Goal: Transaction & Acquisition: Download file/media

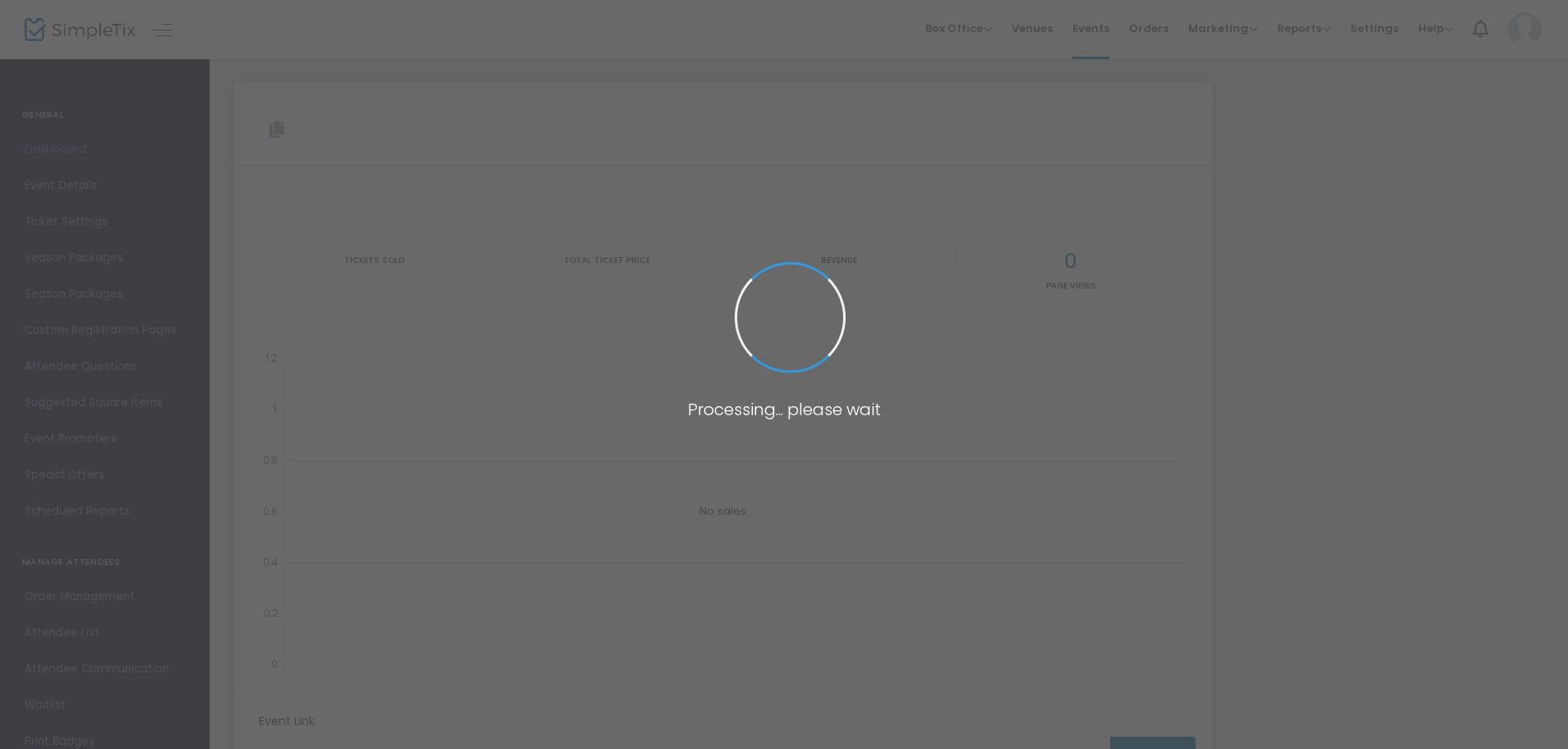
type input "[URL][DOMAIN_NAME]"
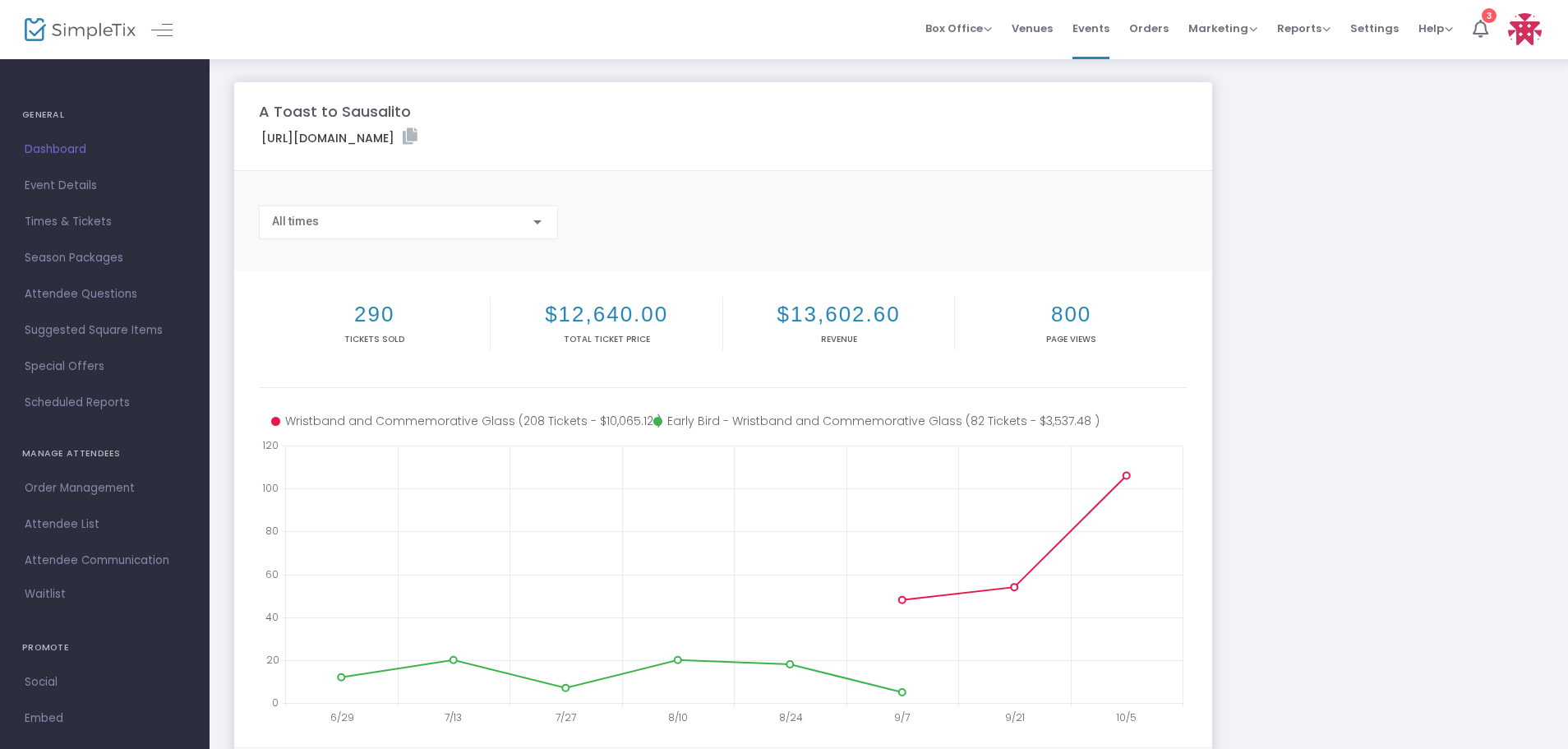
click at [96, 41] on img at bounding box center [79, 29] width 111 height 24
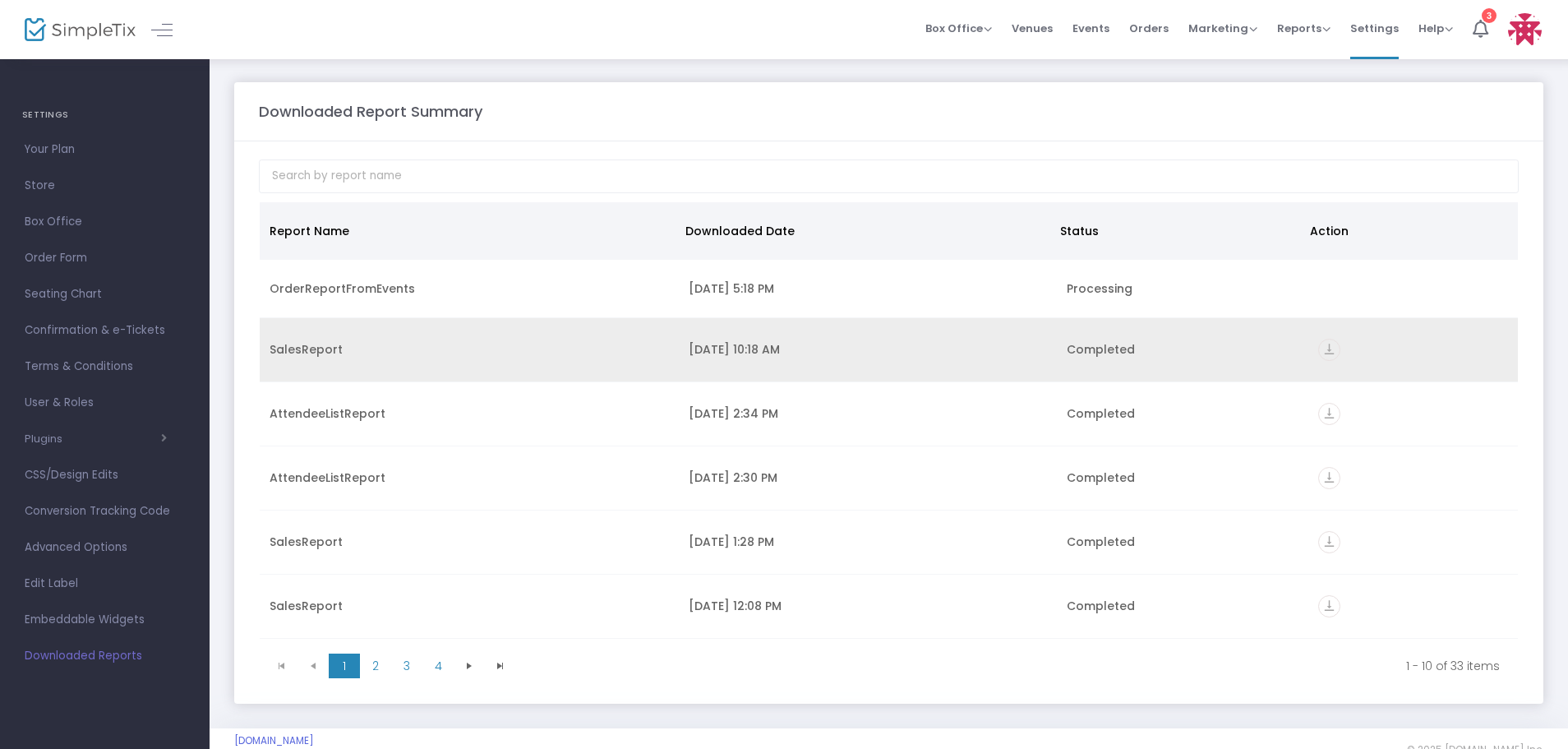
click at [1325, 351] on icon "vertical_align_bottom" at bounding box center [1330, 349] width 23 height 23
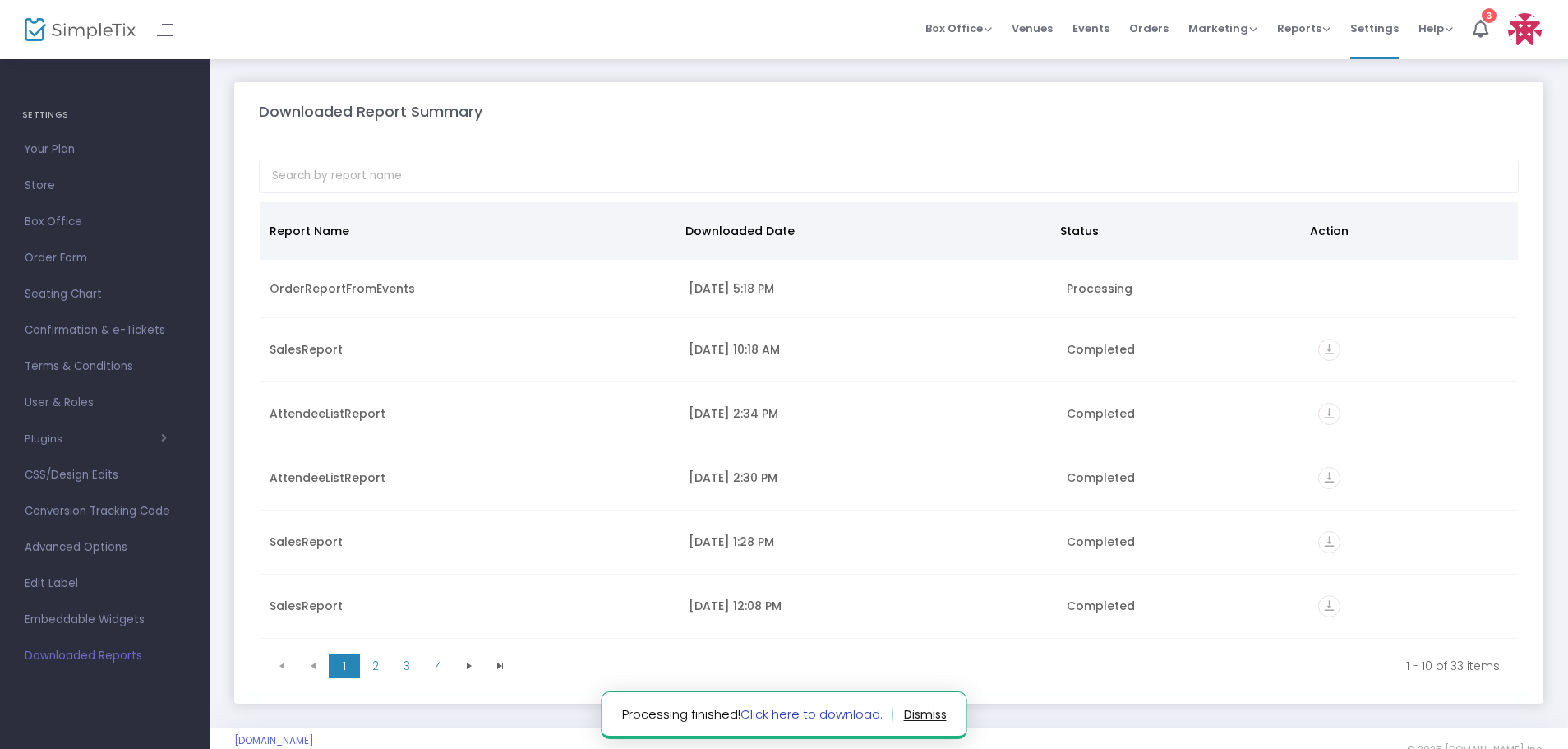
click at [818, 721] on link "Click here to download." at bounding box center [811, 715] width 142 height 18
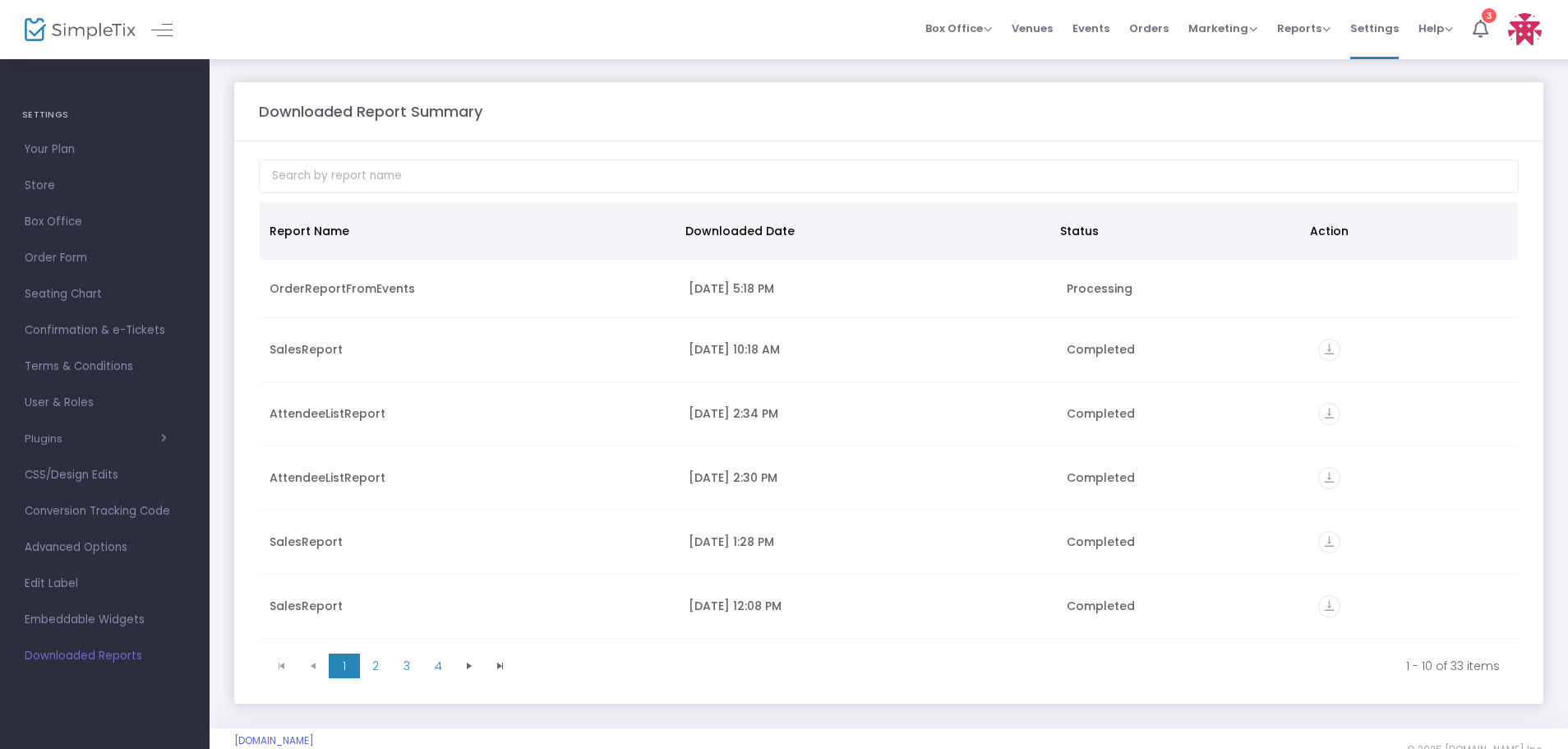
click at [102, 33] on img at bounding box center [79, 29] width 111 height 24
